Goal: Task Accomplishment & Management: Manage account settings

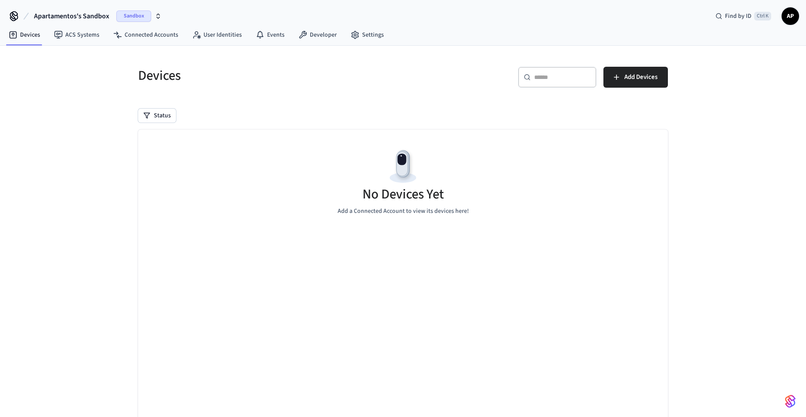
click at [102, 17] on span "Apartamentos's Sandbox" at bounding box center [71, 16] width 75 height 10
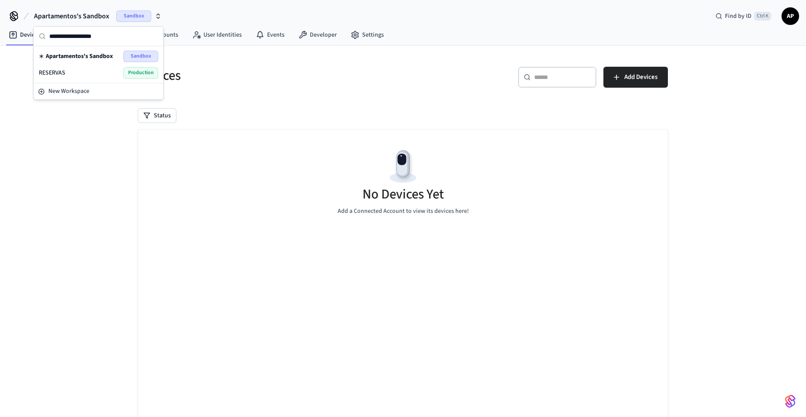
click at [103, 77] on div "RESERVAS Production" at bounding box center [98, 72] width 119 height 11
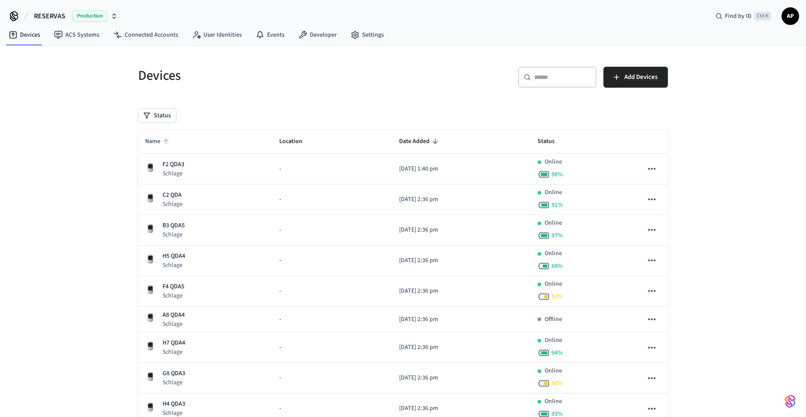
click at [159, 142] on span "Name" at bounding box center [158, 142] width 27 height 14
click at [157, 141] on span "Name" at bounding box center [158, 142] width 27 height 14
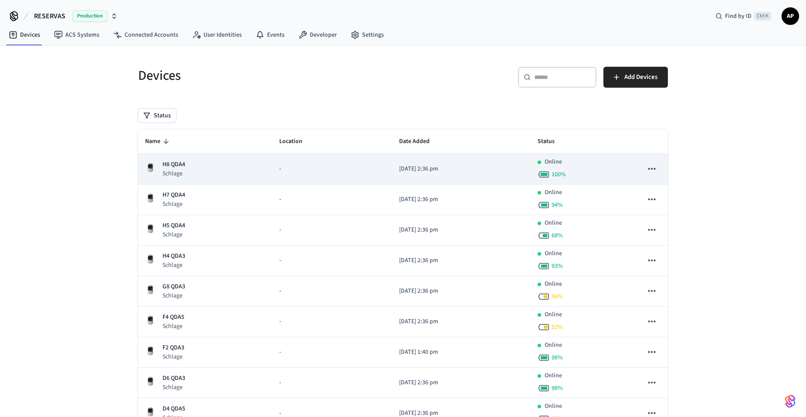
click at [165, 168] on p "H8 QDA4" at bounding box center [174, 164] width 23 height 9
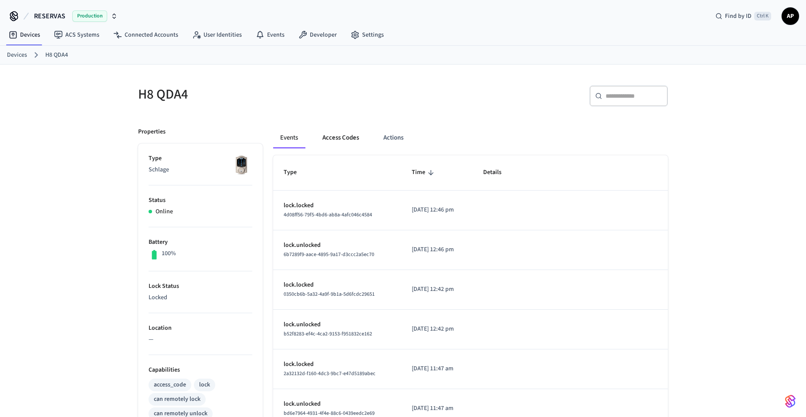
click at [346, 142] on button "Access Codes" at bounding box center [340, 137] width 51 height 21
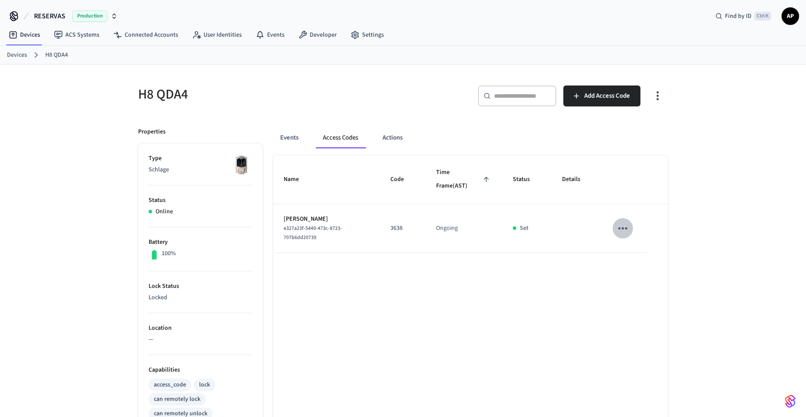
click at [621, 227] on icon "sticky table" at bounding box center [623, 228] width 14 height 14
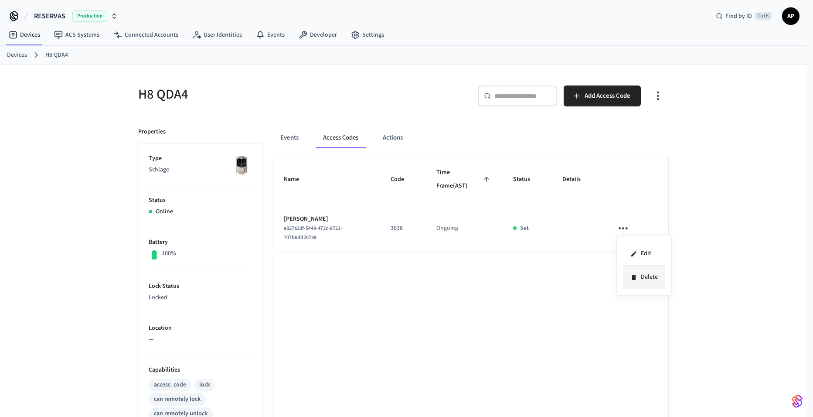
click at [634, 285] on li "Delete" at bounding box center [643, 276] width 41 height 23
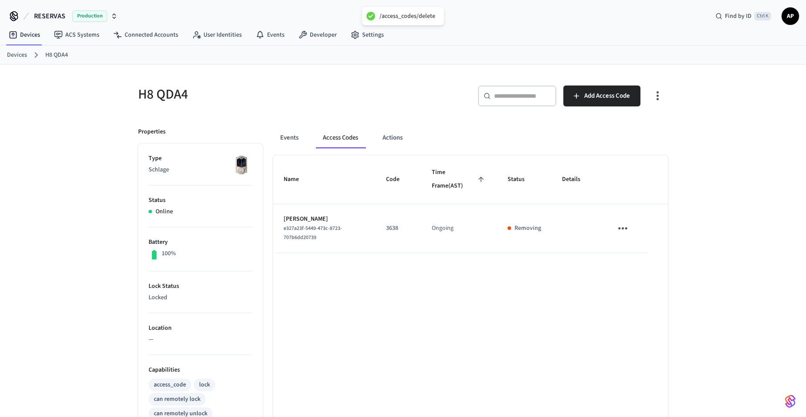
click at [16, 56] on link "Devices" at bounding box center [17, 55] width 20 height 9
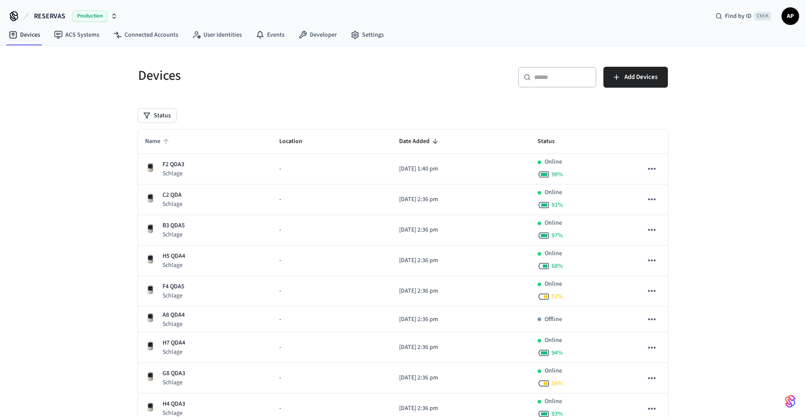
click at [150, 139] on span "Name" at bounding box center [158, 142] width 27 height 14
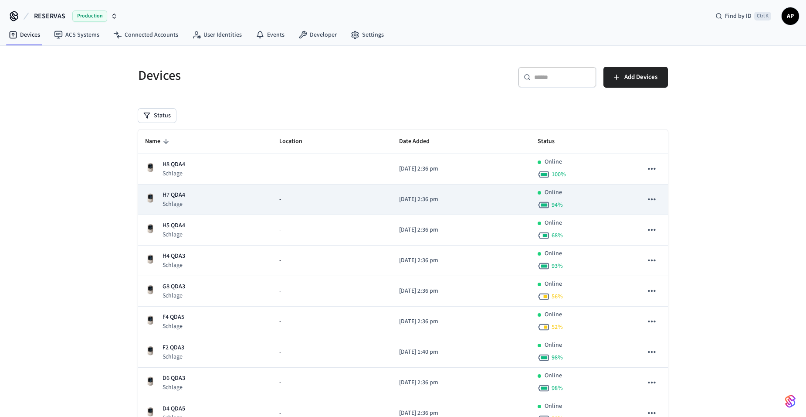
click at [176, 197] on p "H7 QDA4" at bounding box center [174, 194] width 23 height 9
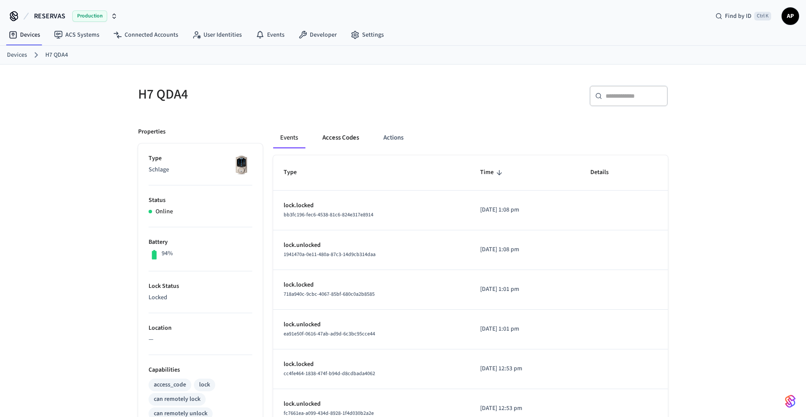
click at [346, 135] on button "Access Codes" at bounding box center [340, 137] width 51 height 21
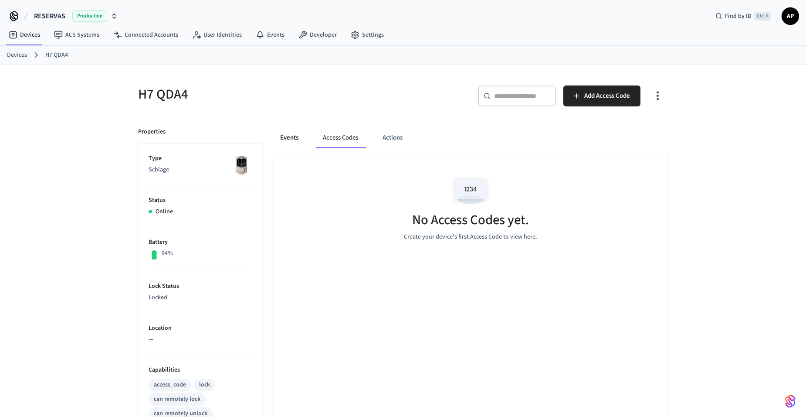
click at [295, 135] on button "Events" at bounding box center [289, 137] width 32 height 21
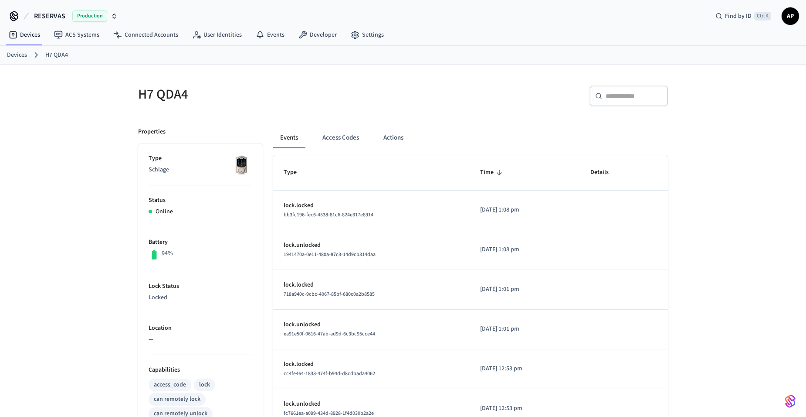
click at [24, 54] on link "Devices" at bounding box center [17, 55] width 20 height 9
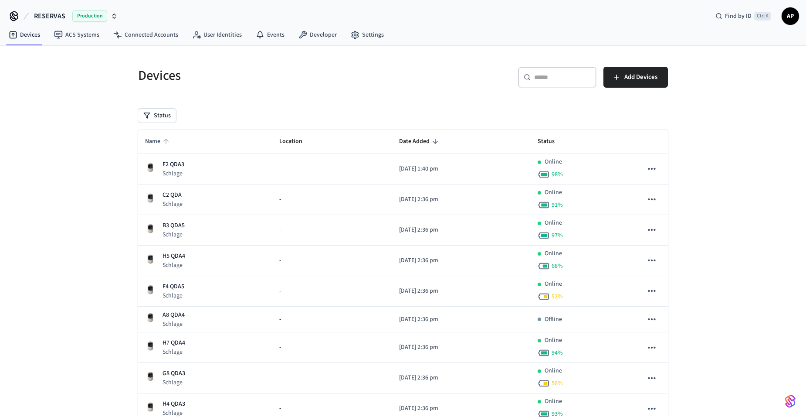
click at [155, 135] on span "Name" at bounding box center [158, 142] width 27 height 14
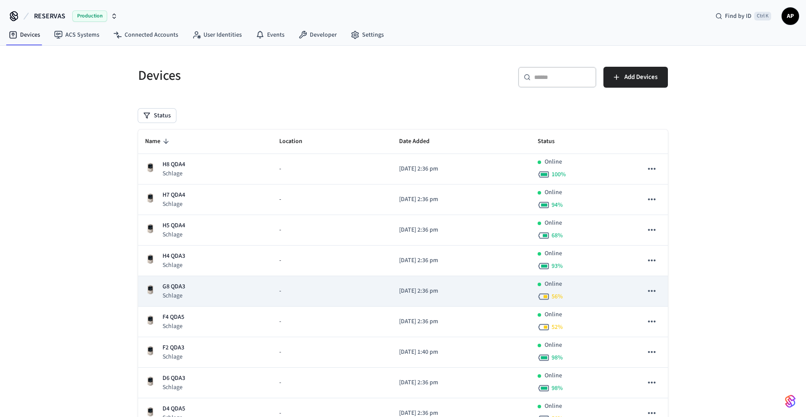
click at [187, 295] on div "G8 QDA3 Schlage" at bounding box center [205, 291] width 120 height 18
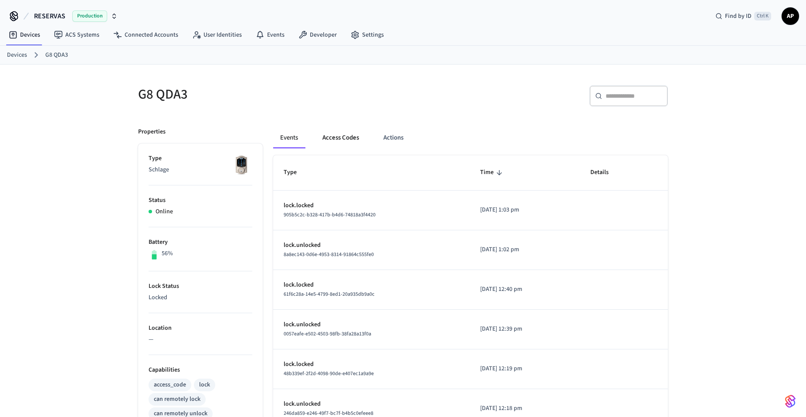
click at [341, 139] on button "Access Codes" at bounding box center [340, 137] width 51 height 21
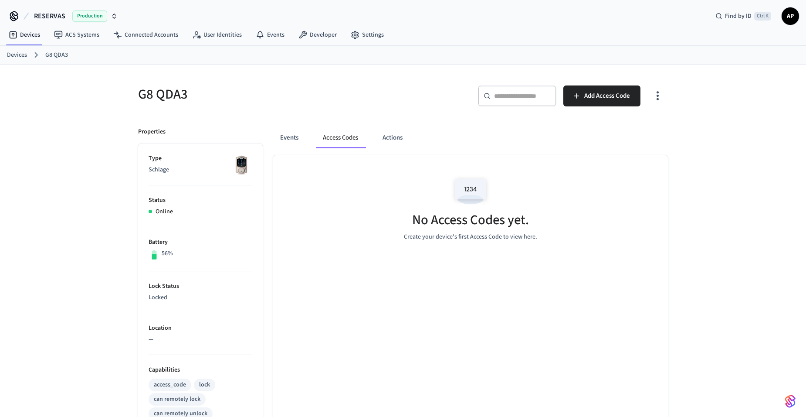
click at [23, 53] on link "Devices" at bounding box center [17, 55] width 20 height 9
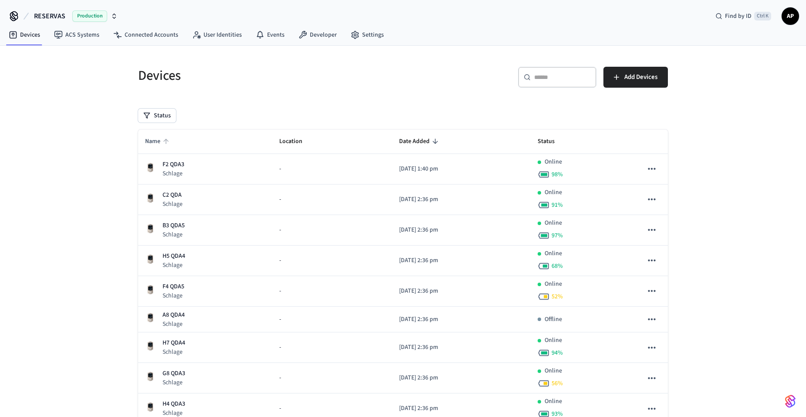
click at [163, 143] on icon "sticky table" at bounding box center [166, 141] width 8 height 8
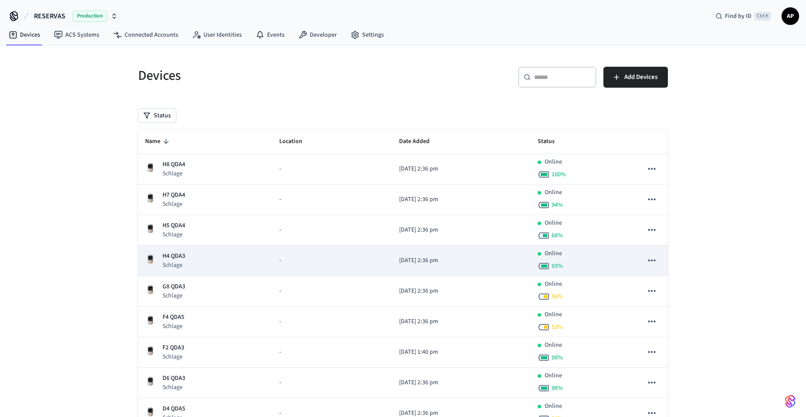
click at [172, 262] on p "Schlage" at bounding box center [174, 265] width 23 height 9
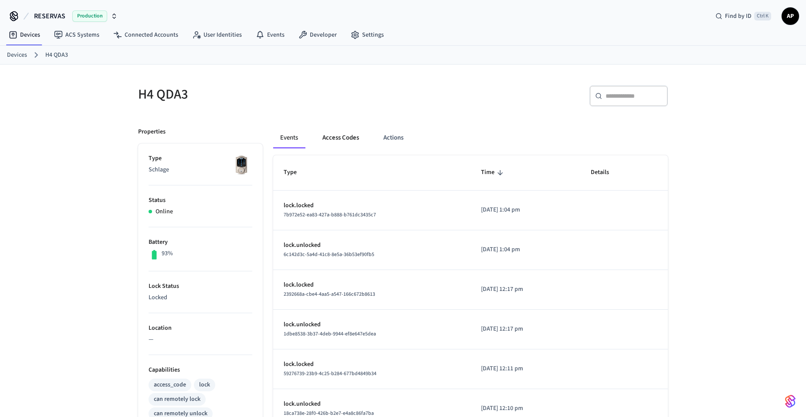
click at [336, 140] on button "Access Codes" at bounding box center [340, 137] width 51 height 21
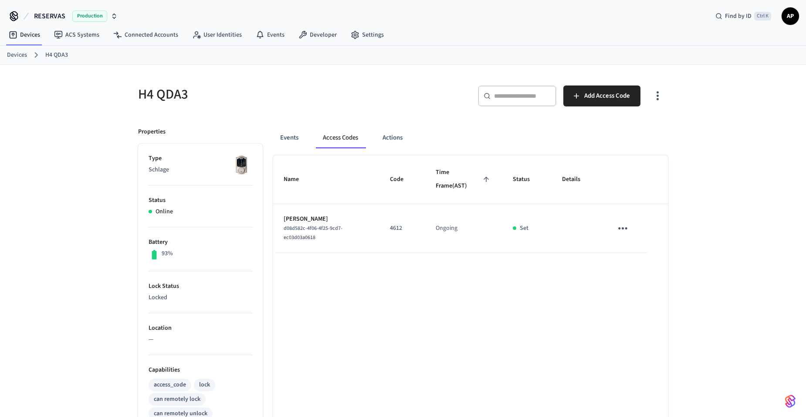
click at [624, 228] on icon "sticky table" at bounding box center [623, 228] width 14 height 14
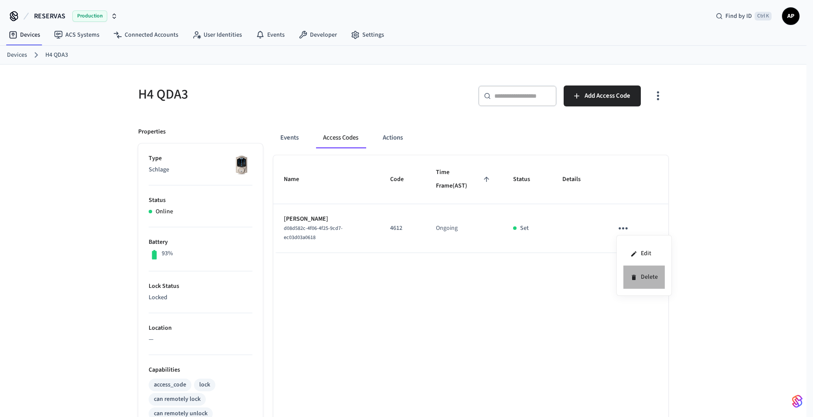
click at [631, 280] on icon at bounding box center [633, 277] width 7 height 7
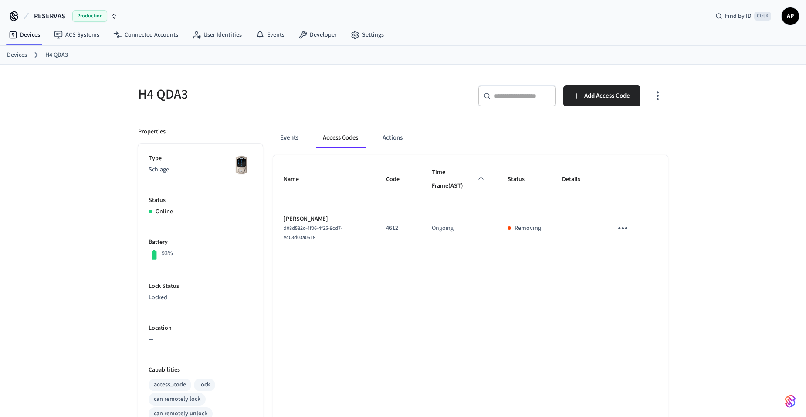
click at [14, 56] on link "Devices" at bounding box center [17, 55] width 20 height 9
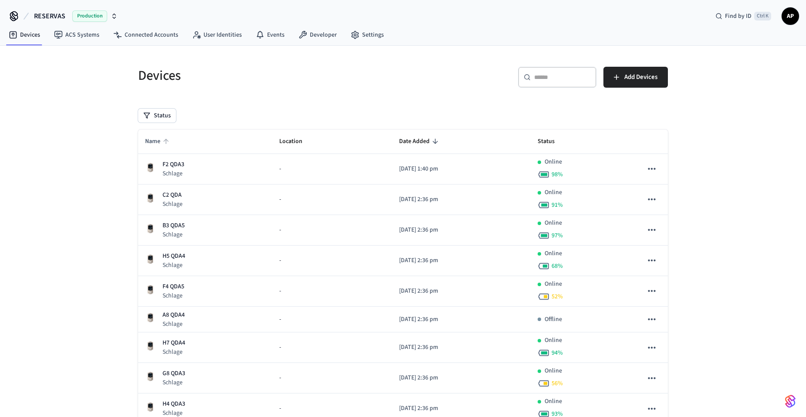
click at [158, 139] on span "Name" at bounding box center [158, 142] width 27 height 14
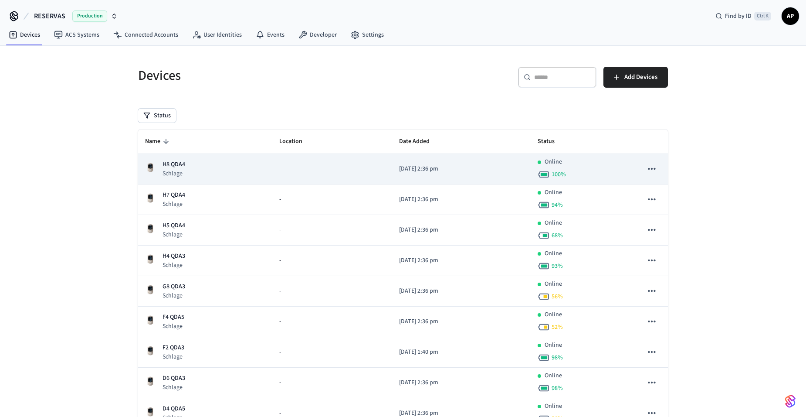
click at [173, 166] on p "H8 QDA4" at bounding box center [174, 164] width 23 height 9
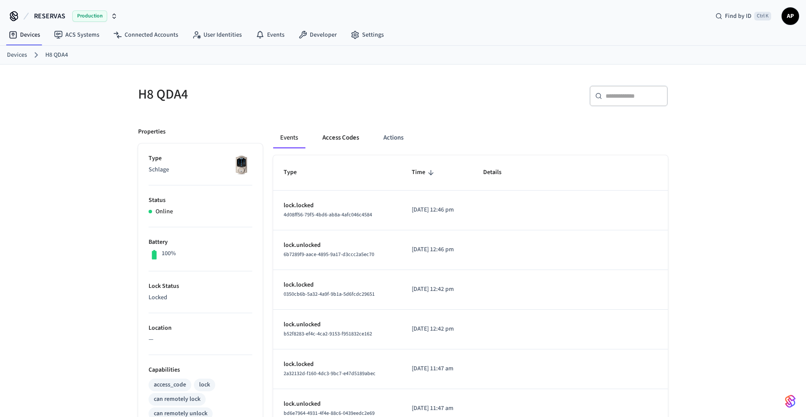
click at [343, 132] on button "Access Codes" at bounding box center [340, 137] width 51 height 21
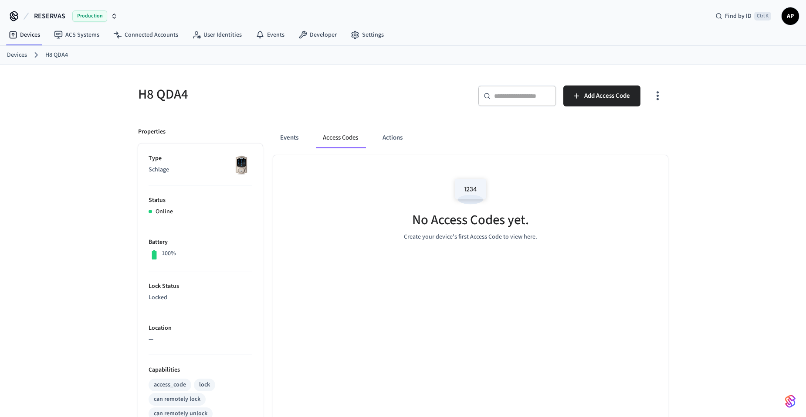
click at [19, 54] on link "Devices" at bounding box center [17, 55] width 20 height 9
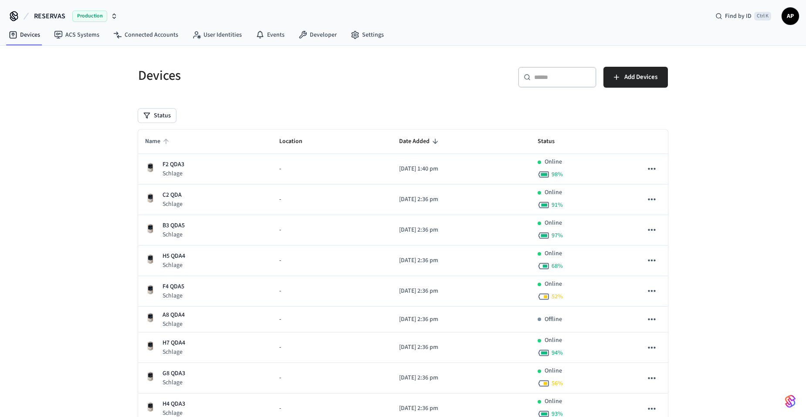
click at [164, 144] on icon "sticky table" at bounding box center [166, 141] width 8 height 8
